Goal: Answer question/provide support: Share knowledge or assist other users

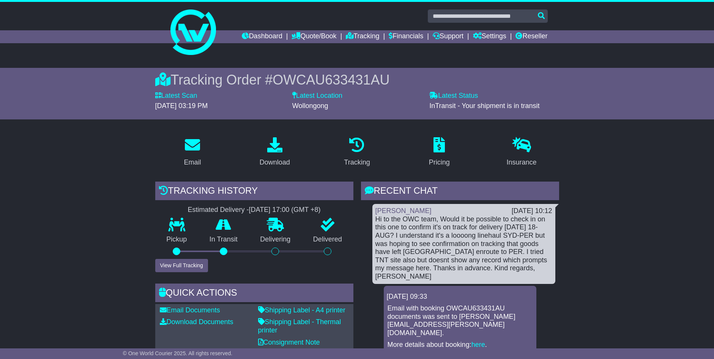
click at [266, 35] on link "Dashboard" at bounding box center [262, 36] width 41 height 13
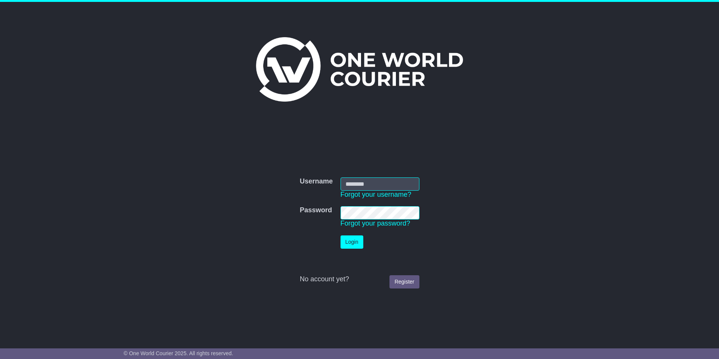
type input "**********"
click at [354, 242] on button "Login" at bounding box center [352, 242] width 23 height 13
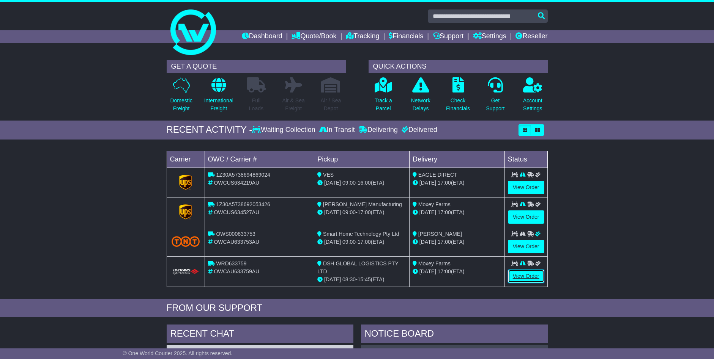
click at [527, 276] on link "View Order" at bounding box center [526, 276] width 36 height 13
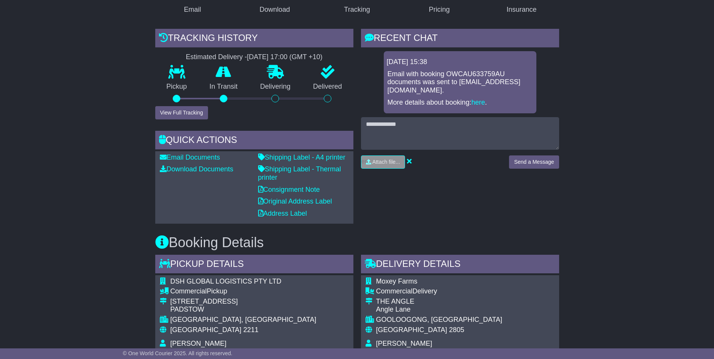
scroll to position [154, 0]
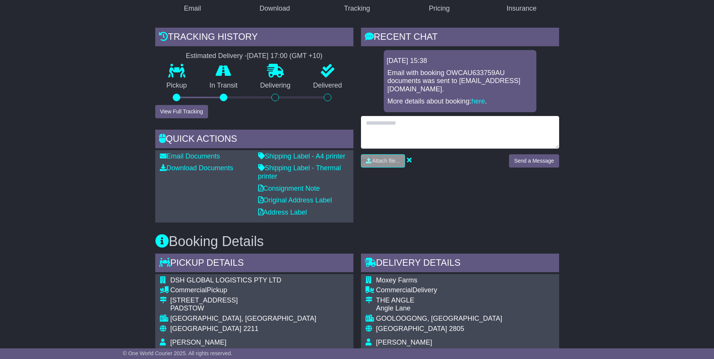
click at [497, 137] on textarea at bounding box center [460, 132] width 198 height 33
type textarea "**********"
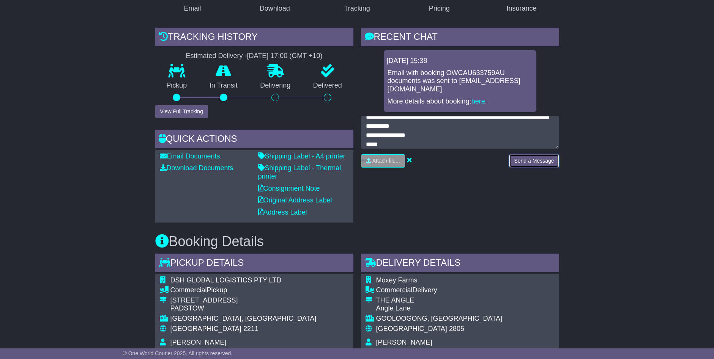
click at [530, 161] on button "Send a Message" at bounding box center [534, 160] width 50 height 13
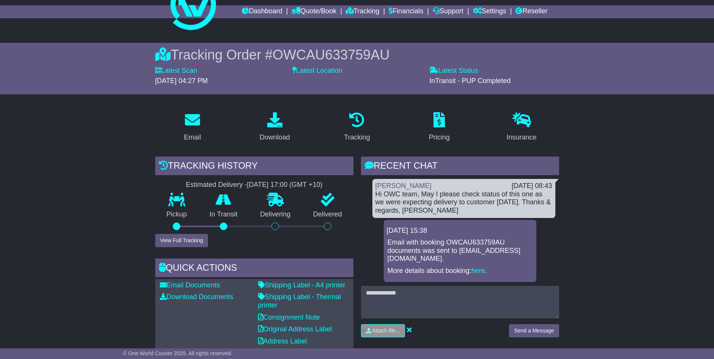
scroll to position [2, 0]
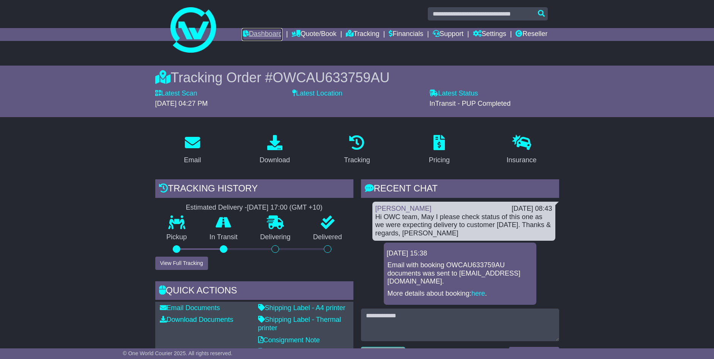
click at [263, 34] on link "Dashboard" at bounding box center [262, 34] width 41 height 13
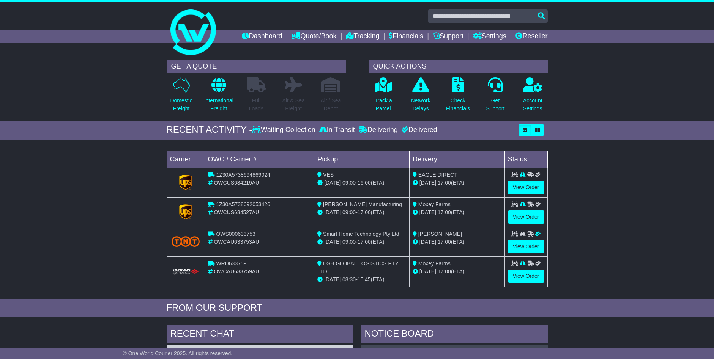
click at [37, 169] on div "Loading... No bookings found Carrier OWC / Carrier # Pickup Delivery Status 1Z3…" at bounding box center [357, 221] width 714 height 156
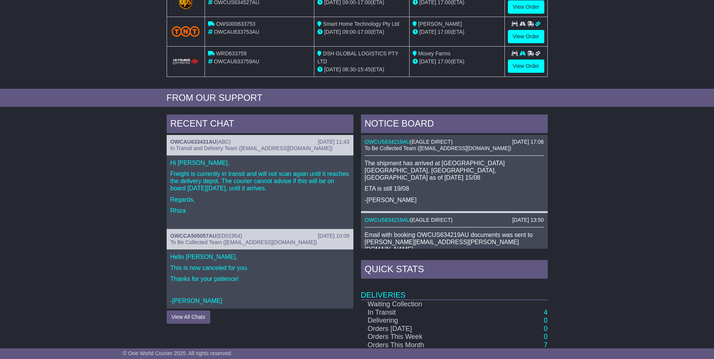
scroll to position [303, 0]
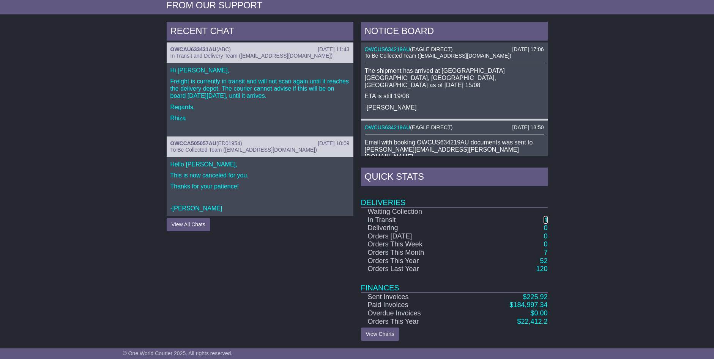
click at [546, 219] on link "4" at bounding box center [545, 220] width 4 height 8
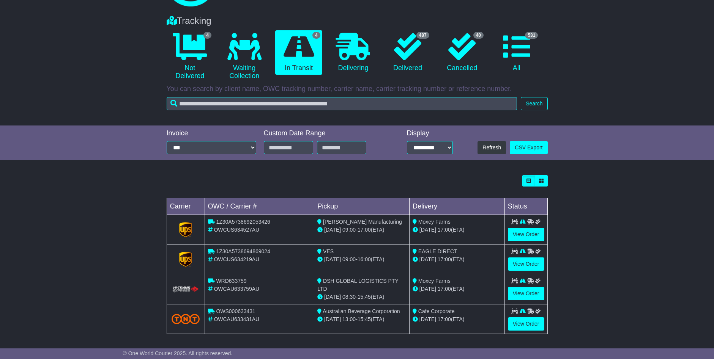
scroll to position [50, 0]
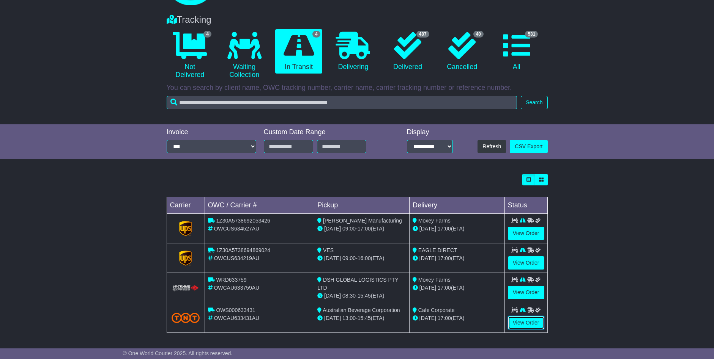
click at [529, 320] on link "View Order" at bounding box center [526, 322] width 36 height 13
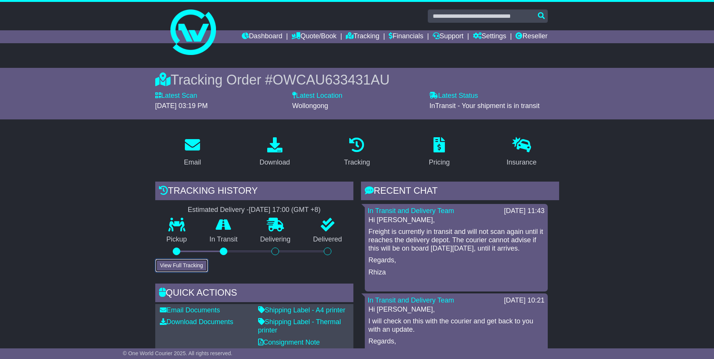
click at [188, 266] on button "View Full Tracking" at bounding box center [181, 265] width 53 height 13
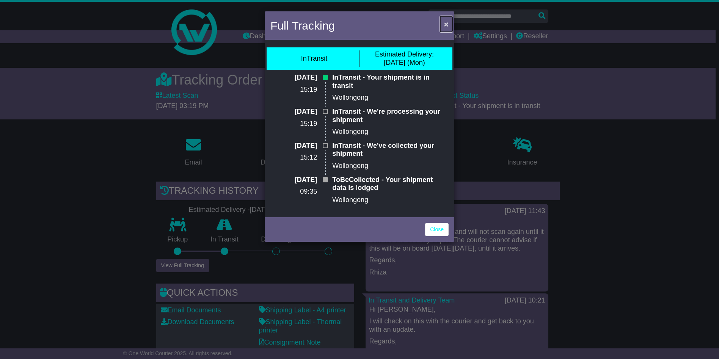
click at [445, 24] on span "×" at bounding box center [446, 24] width 5 height 9
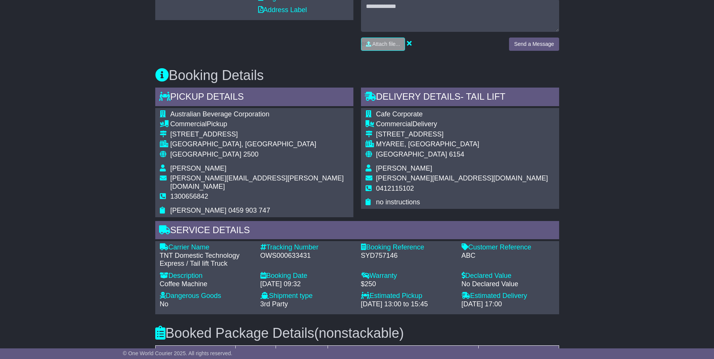
scroll to position [379, 0]
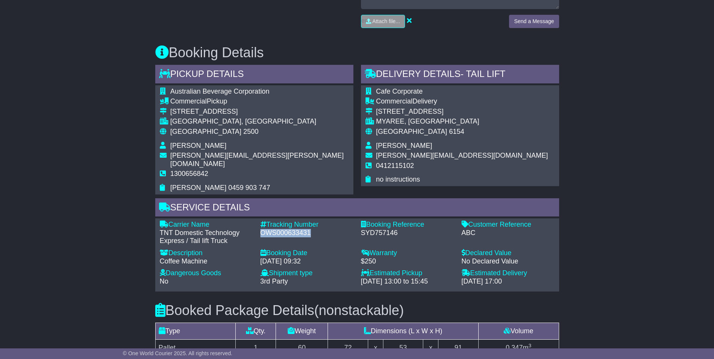
drag, startPoint x: 262, startPoint y: 226, endPoint x: 309, endPoint y: 225, distance: 47.1
click at [309, 229] on div "OWS000633431" at bounding box center [306, 233] width 93 height 8
drag, startPoint x: 309, startPoint y: 225, endPoint x: 305, endPoint y: 223, distance: 4.8
copy div "OWS000633431"
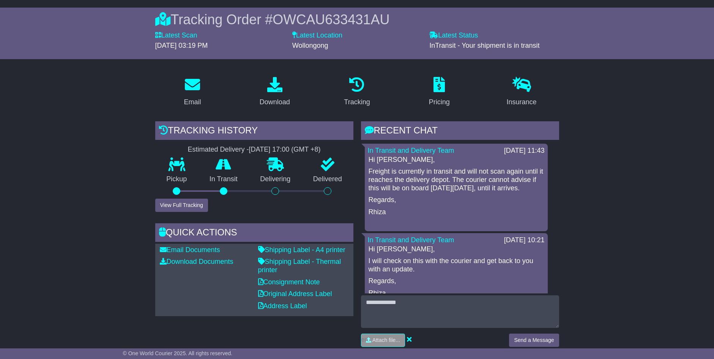
scroll to position [0, 0]
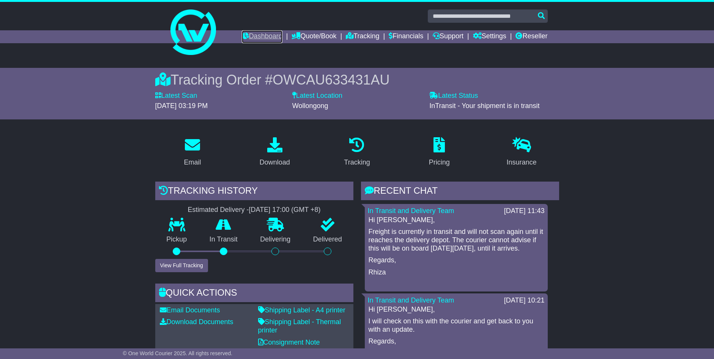
click at [252, 35] on link "Dashboard" at bounding box center [262, 36] width 41 height 13
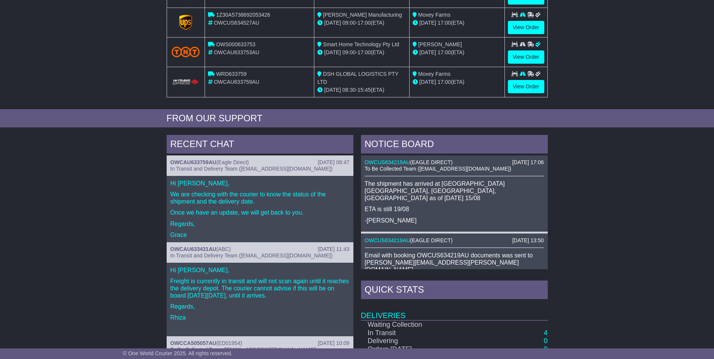
scroll to position [303, 0]
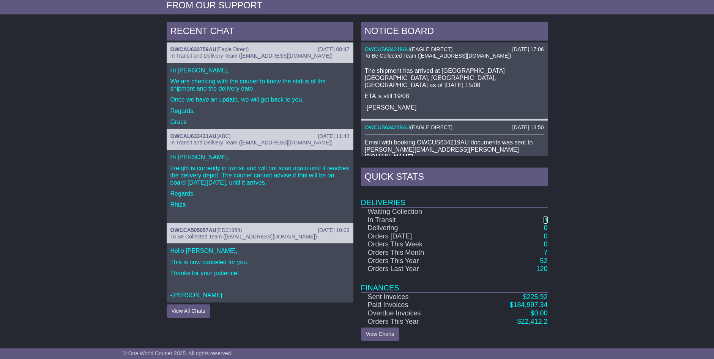
click at [547, 220] on link "4" at bounding box center [545, 220] width 4 height 8
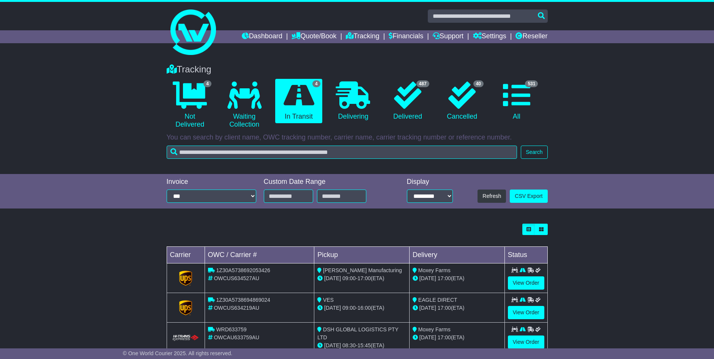
scroll to position [50, 0]
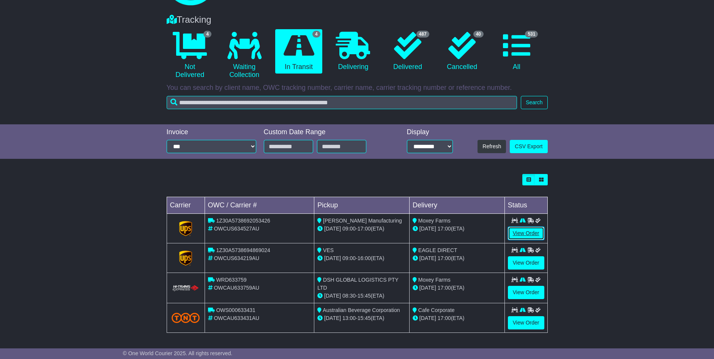
click at [527, 231] on link "View Order" at bounding box center [526, 233] width 36 height 13
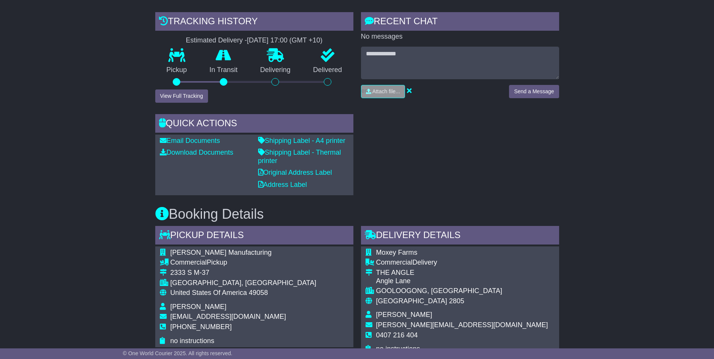
scroll to position [228, 0]
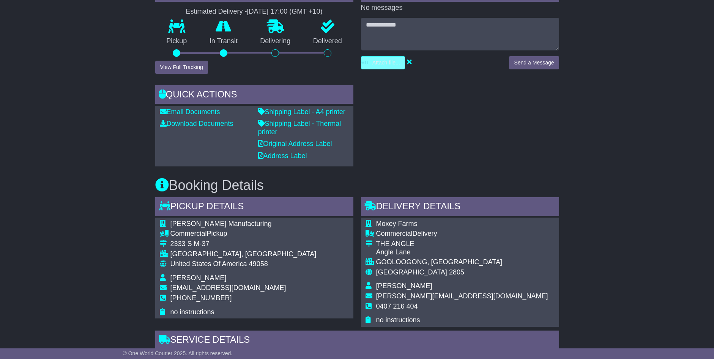
click at [394, 64] on input "file" at bounding box center [346, 63] width 115 height 13
type input "**********"
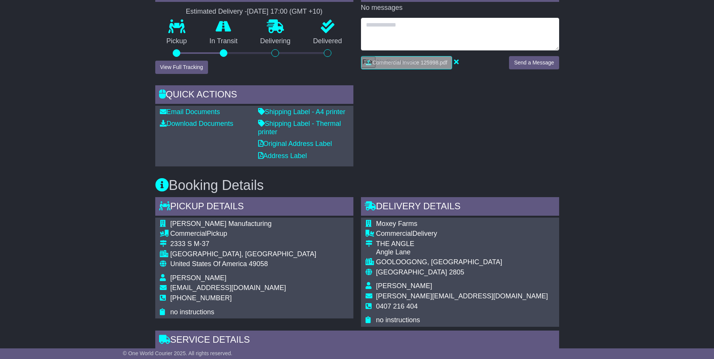
click at [459, 36] on textarea at bounding box center [460, 34] width 198 height 33
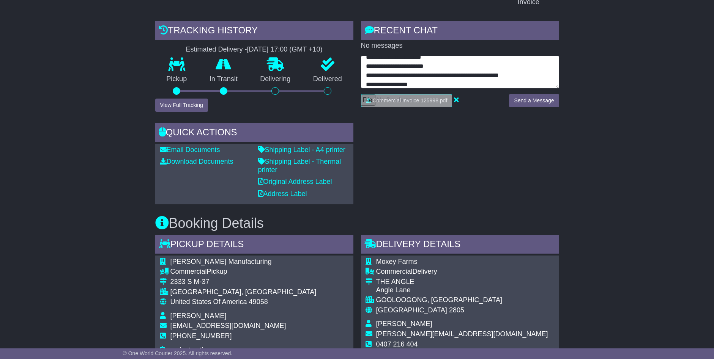
scroll to position [33, 0]
type textarea "**********"
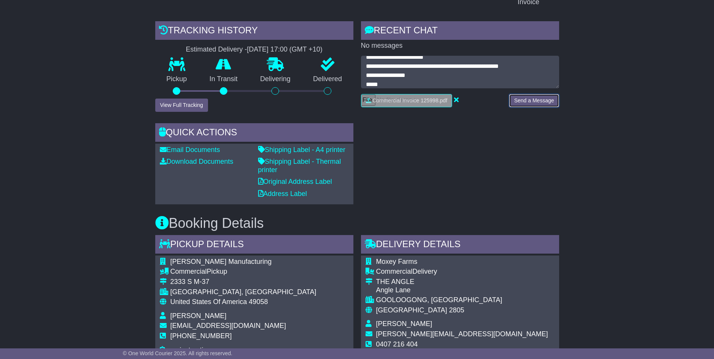
click at [546, 102] on button "Send a Message" at bounding box center [534, 100] width 50 height 13
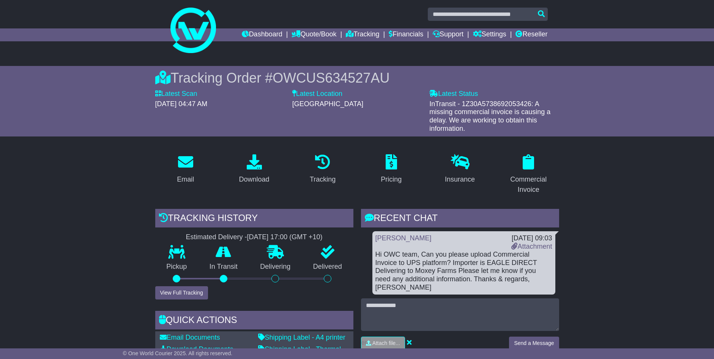
scroll to position [0, 0]
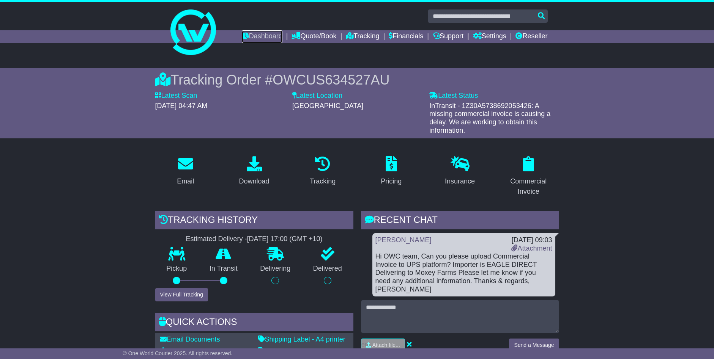
click at [245, 34] on link "Dashboard" at bounding box center [262, 36] width 41 height 13
